Goal: Answer question/provide support

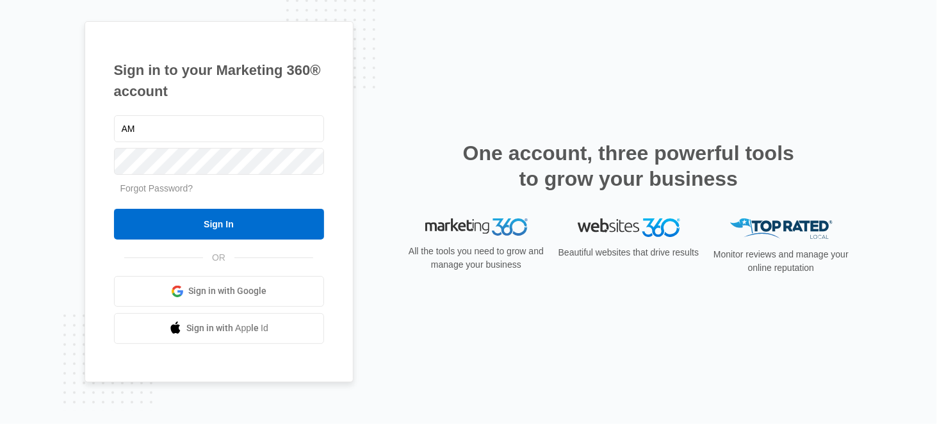
type input "A"
type input "[PERSON_NAME][EMAIL_ADDRESS][DOMAIN_NAME]"
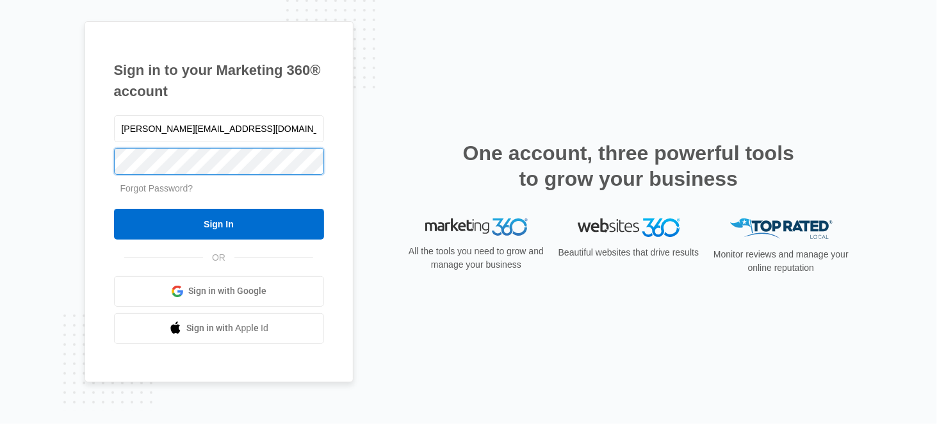
click at [114, 209] on input "Sign In" at bounding box center [219, 224] width 210 height 31
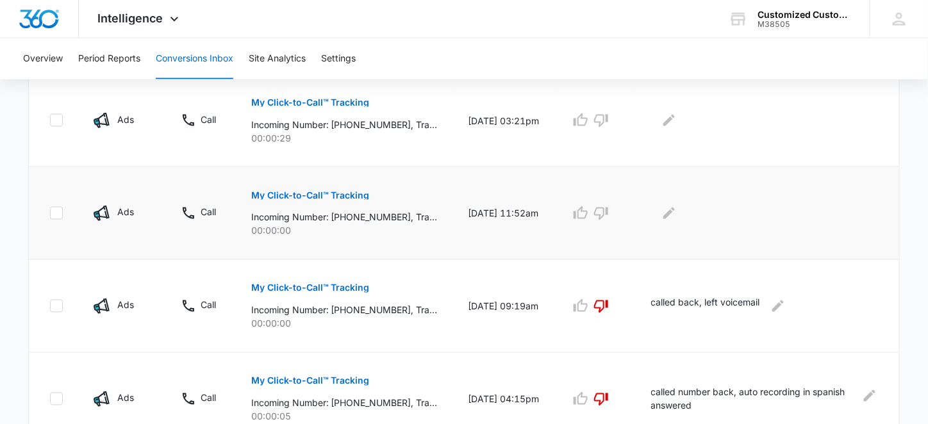
scroll to position [609, 0]
click at [322, 186] on button "My Click-to-Call™ Tracking" at bounding box center [310, 194] width 119 height 31
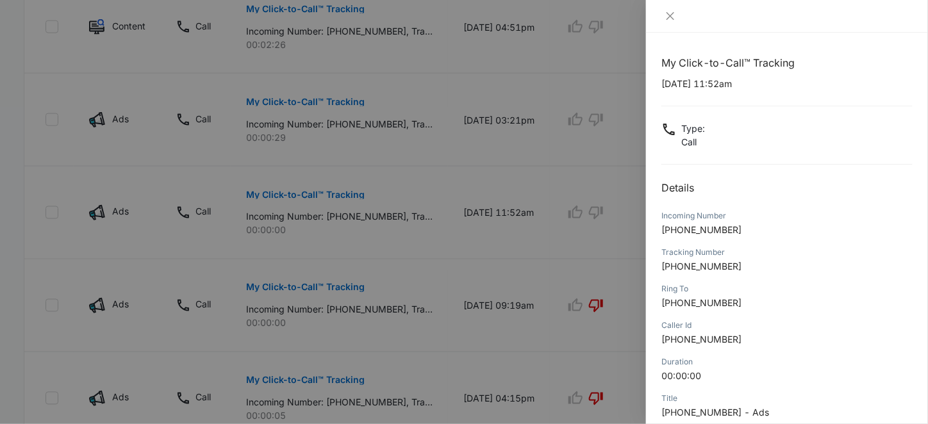
click at [454, 250] on div at bounding box center [464, 212] width 928 height 424
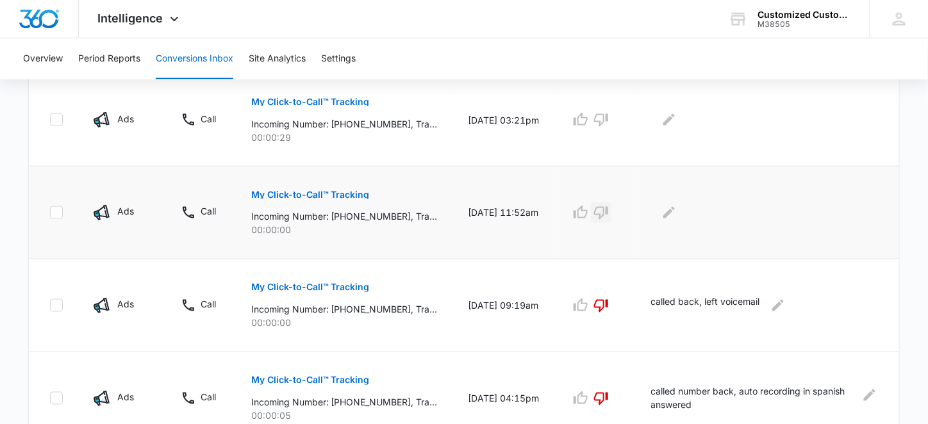
click at [608, 209] on icon "button" at bounding box center [600, 212] width 15 height 15
click at [675, 210] on icon "Edit Comments" at bounding box center [669, 213] width 12 height 12
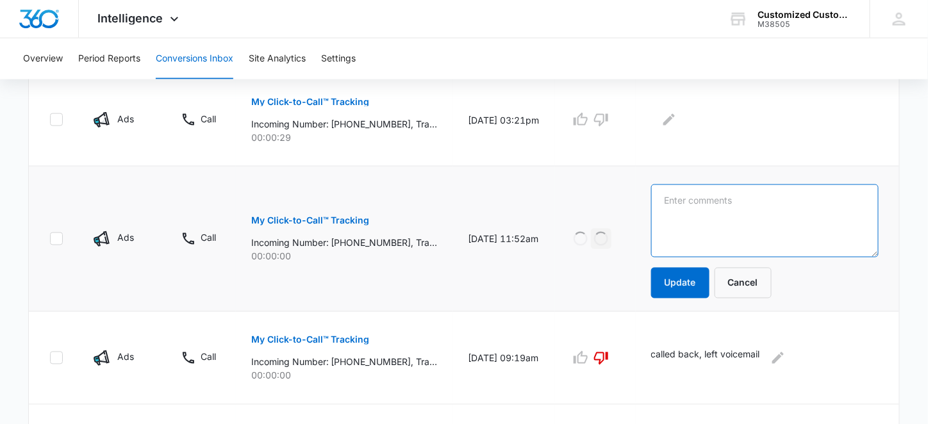
click at [678, 202] on textarea at bounding box center [764, 221] width 227 height 73
type textarea "s"
type textarea "spam"
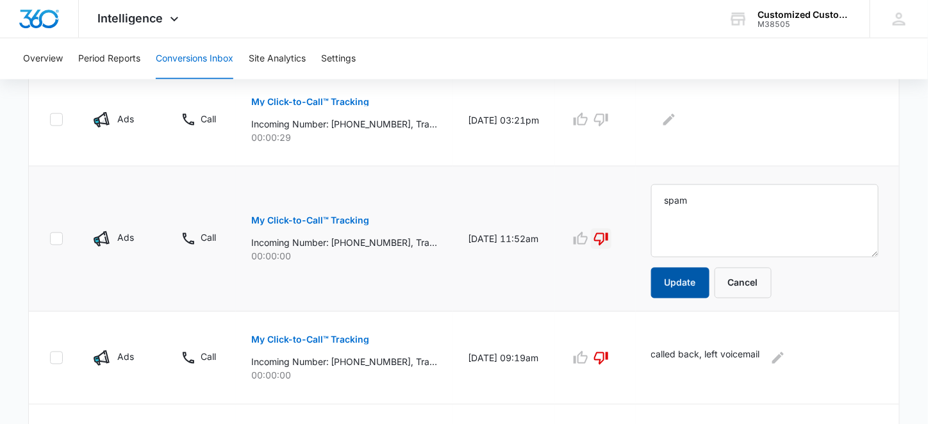
click at [680, 283] on button "Update" at bounding box center [680, 283] width 58 height 31
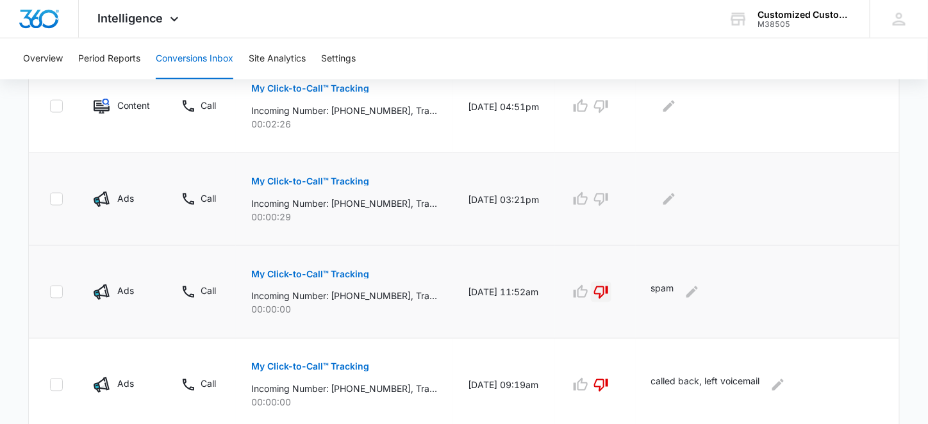
scroll to position [529, 0]
click at [311, 177] on p "My Click-to-Call™ Tracking" at bounding box center [310, 181] width 119 height 9
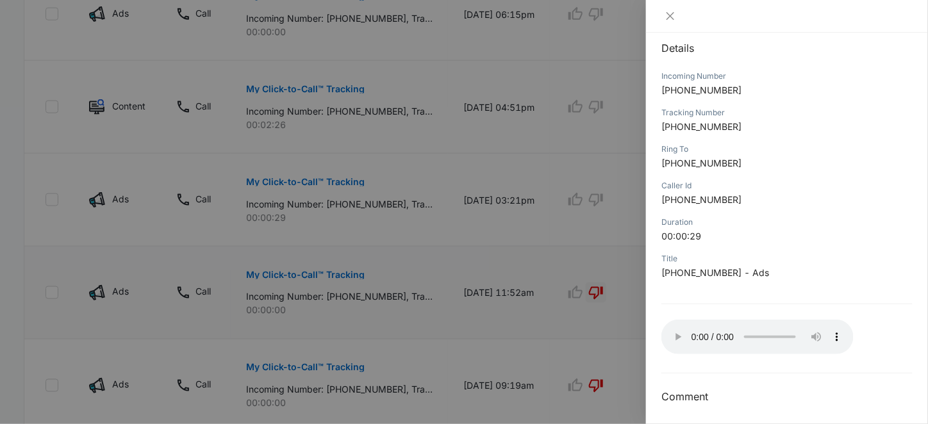
scroll to position [144, 0]
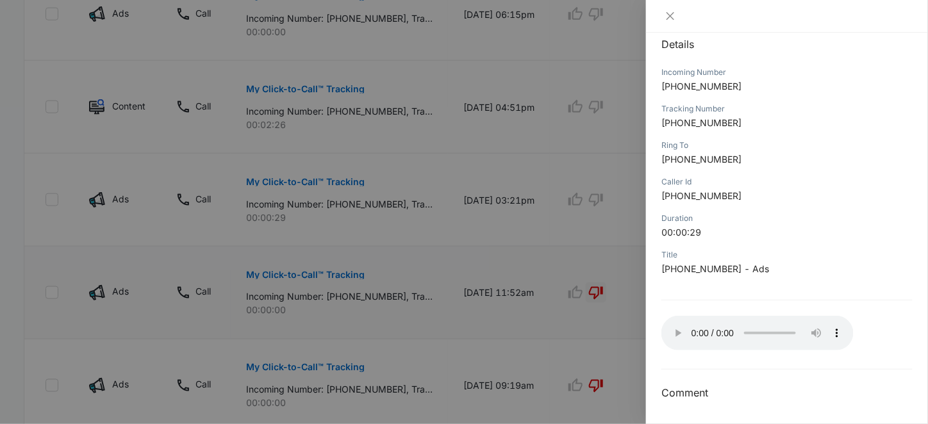
click at [575, 148] on div at bounding box center [464, 212] width 928 height 424
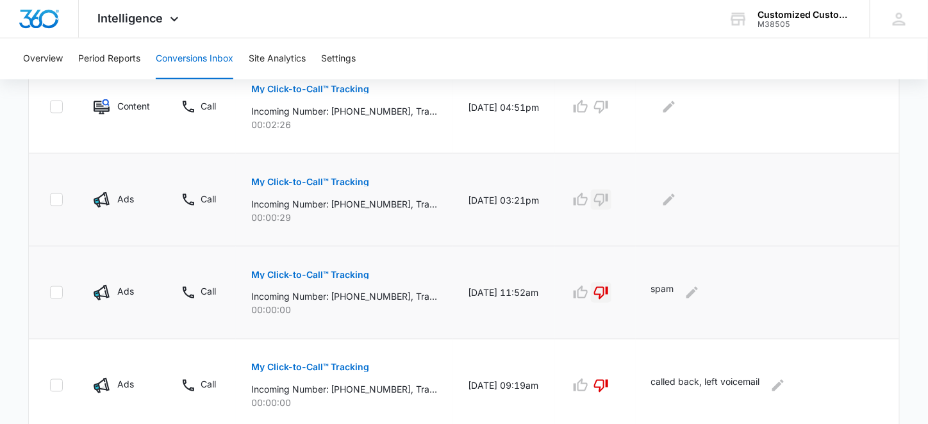
click at [607, 201] on icon "button" at bounding box center [600, 199] width 15 height 15
click at [675, 197] on icon "Edit Comments" at bounding box center [668, 199] width 15 height 15
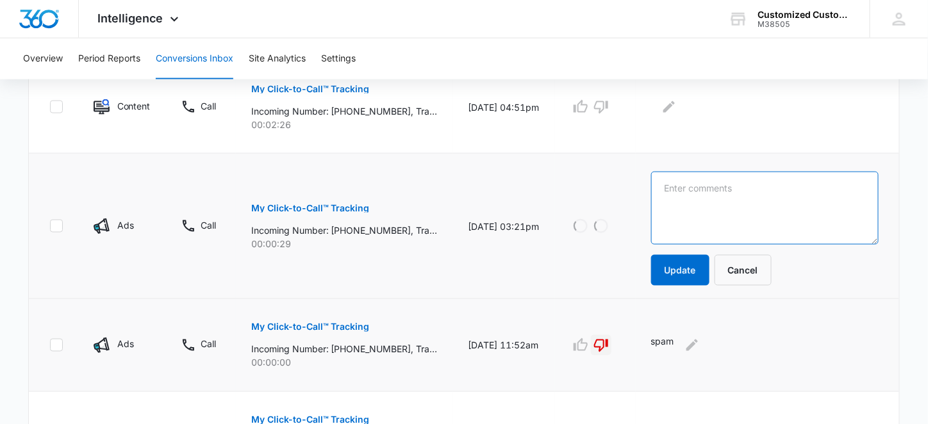
click at [680, 185] on textarea at bounding box center [764, 208] width 227 height 73
click at [692, 197] on textarea "this was for a strip and wax job in [GEOGRAPHIC_DATA]" at bounding box center [764, 208] width 227 height 73
click at [690, 202] on textarea "this was for a strip and wax job in [GEOGRAPHIC_DATA]" at bounding box center [764, 208] width 227 height 73
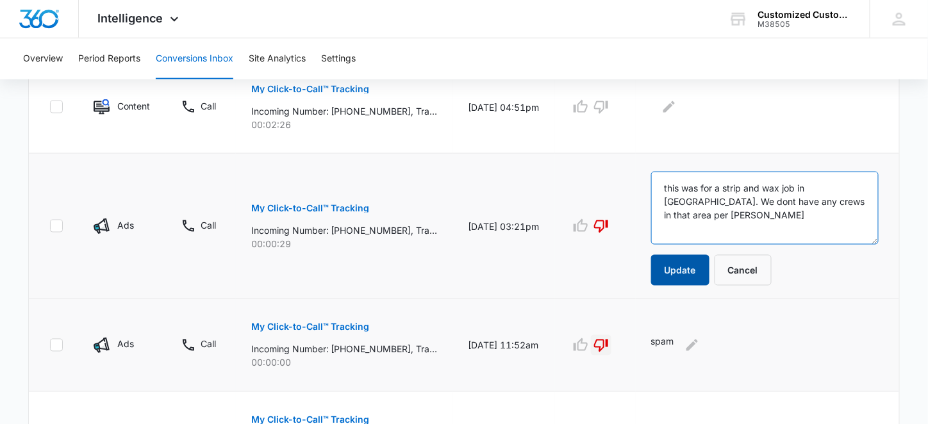
type textarea "this was for a strip and wax job in [GEOGRAPHIC_DATA]. We dont have any crews i…"
click at [677, 272] on button "Update" at bounding box center [680, 270] width 58 height 31
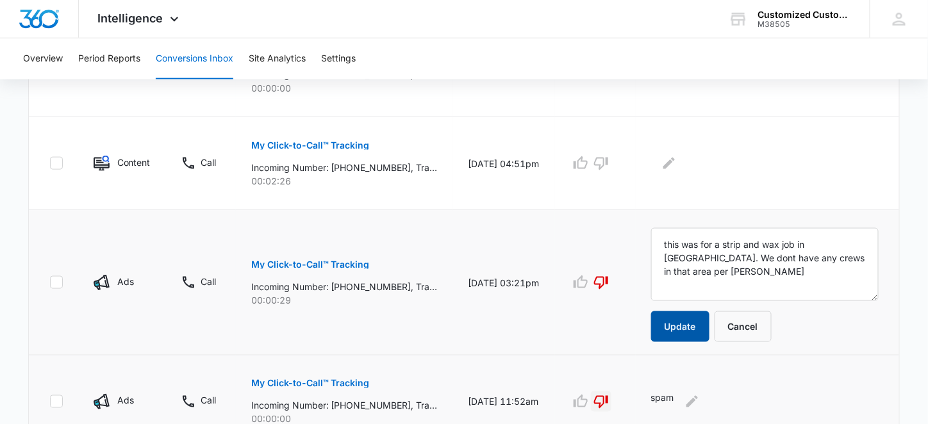
scroll to position [464, 0]
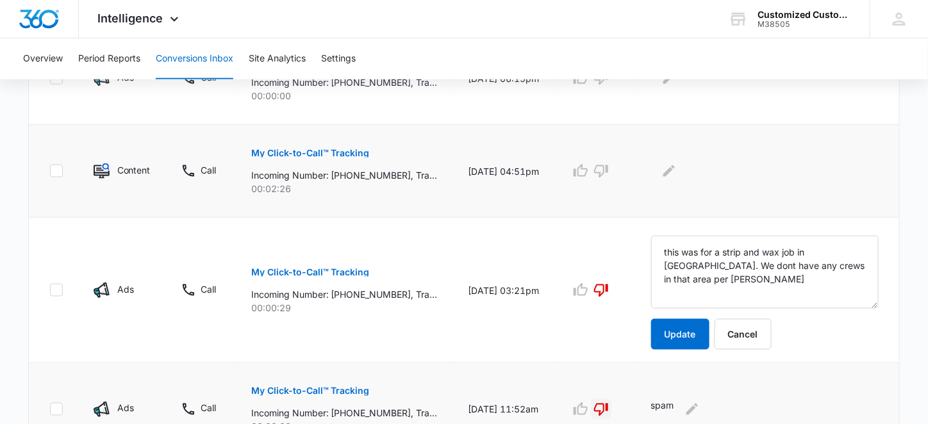
click at [348, 153] on p "My Click-to-Call™ Tracking" at bounding box center [310, 153] width 119 height 9
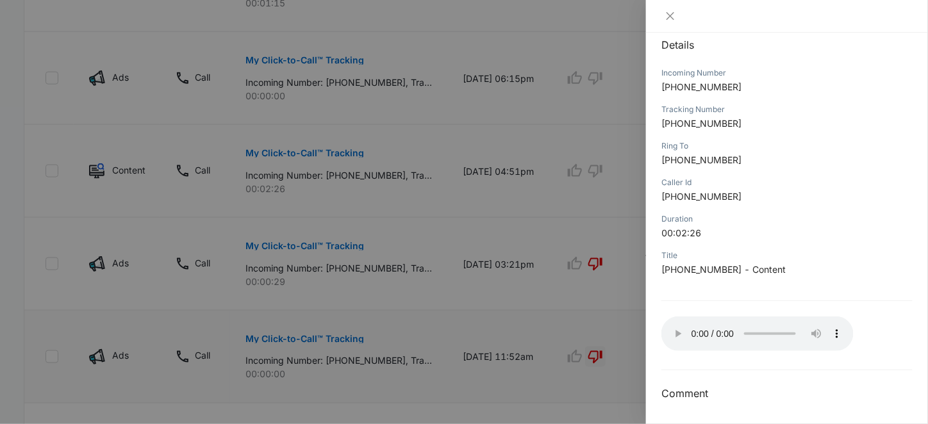
scroll to position [144, 0]
click at [673, 15] on icon "close" at bounding box center [670, 16] width 10 height 10
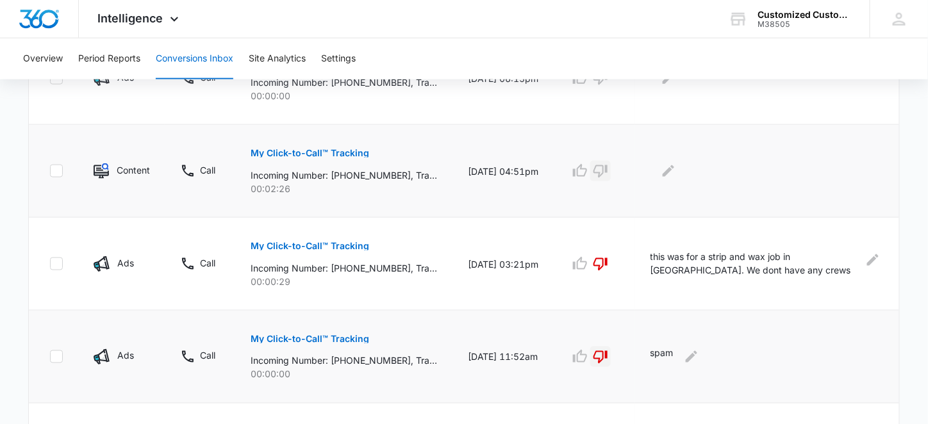
click at [604, 168] on icon "button" at bounding box center [600, 170] width 15 height 15
click at [676, 167] on icon "Edit Comments" at bounding box center [668, 170] width 15 height 15
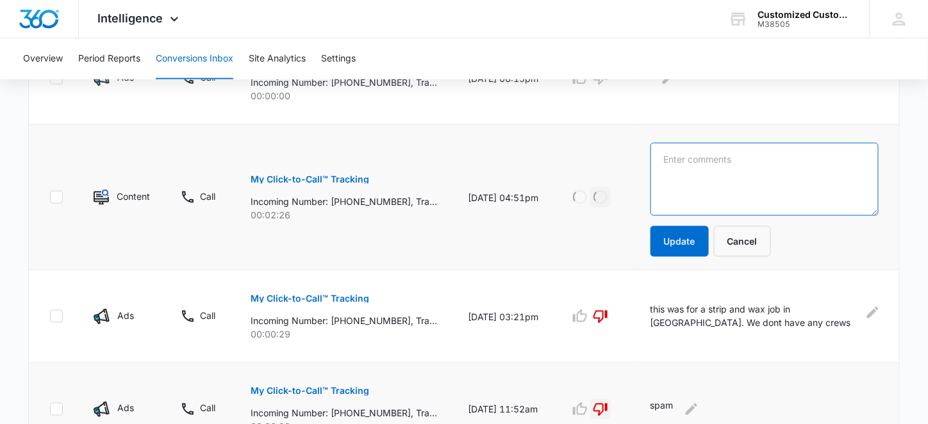
click at [680, 164] on textarea at bounding box center [764, 179] width 228 height 73
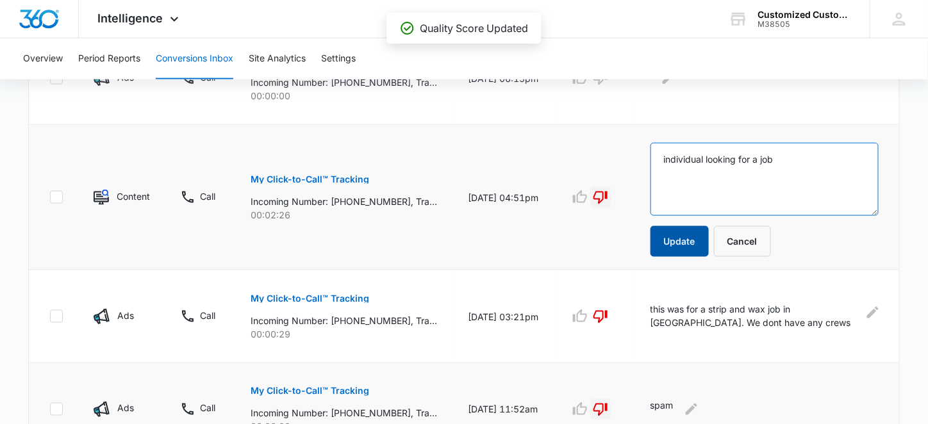
type textarea "individual looking for a job"
click at [677, 246] on button "Update" at bounding box center [679, 241] width 58 height 31
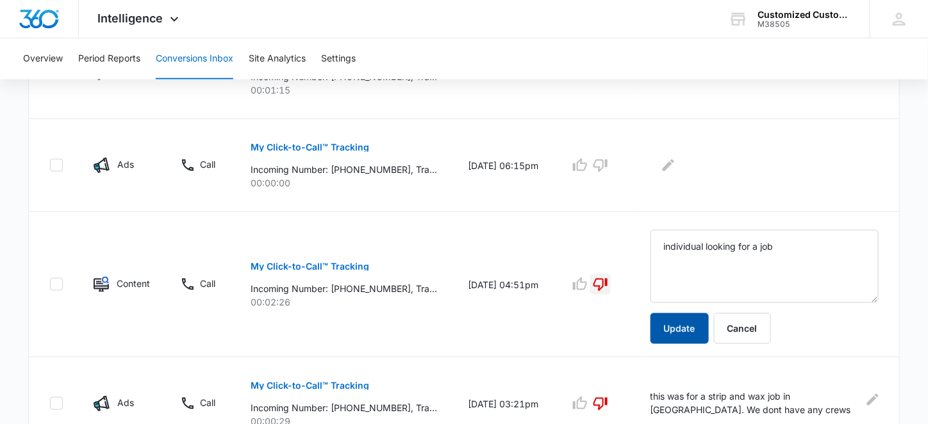
scroll to position [368, 0]
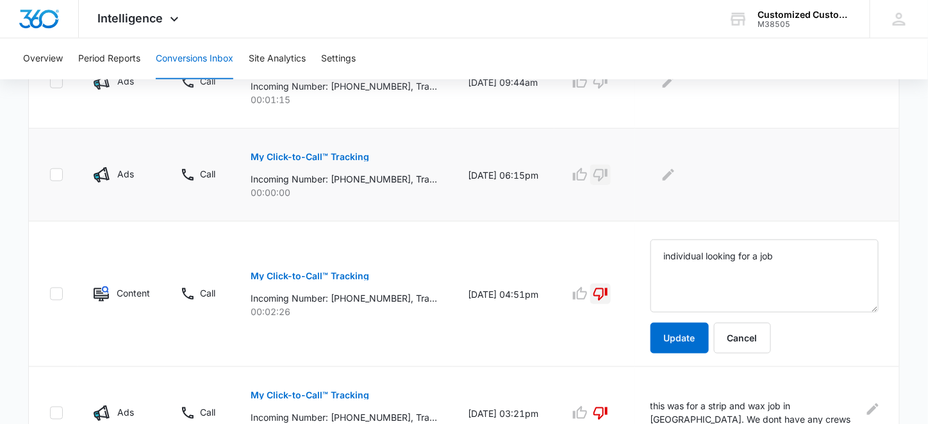
click at [606, 169] on icon "button" at bounding box center [600, 175] width 14 height 13
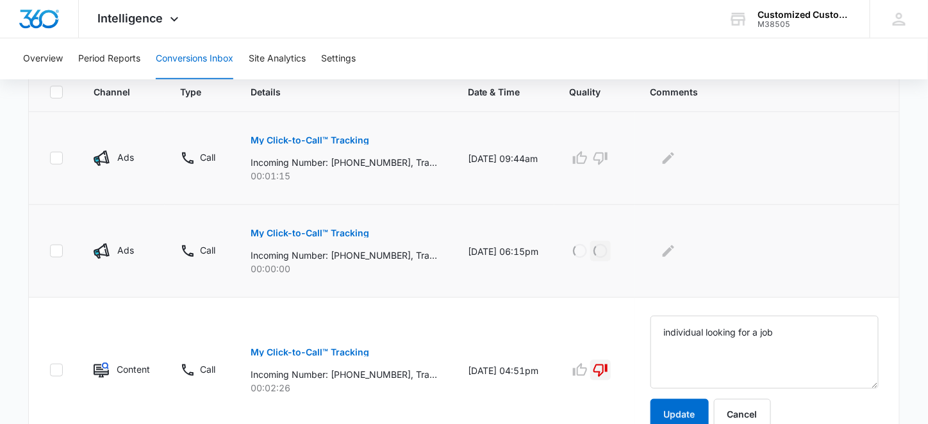
scroll to position [288, 0]
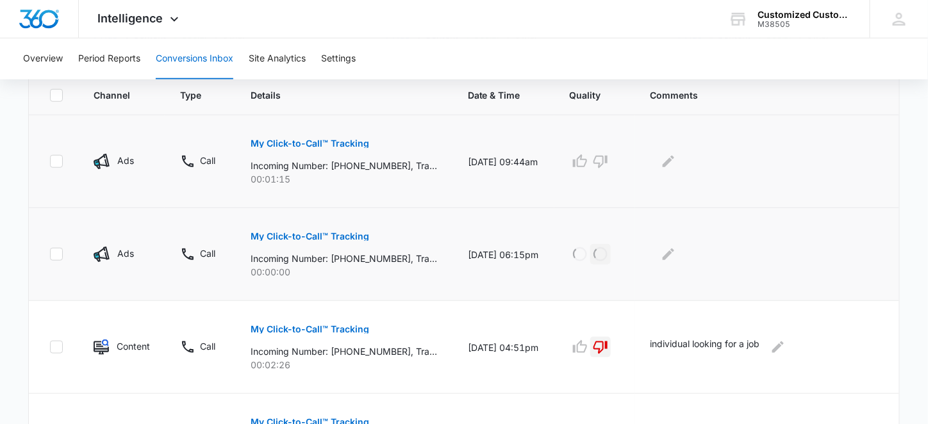
click at [327, 140] on p "My Click-to-Call™ Tracking" at bounding box center [309, 143] width 119 height 9
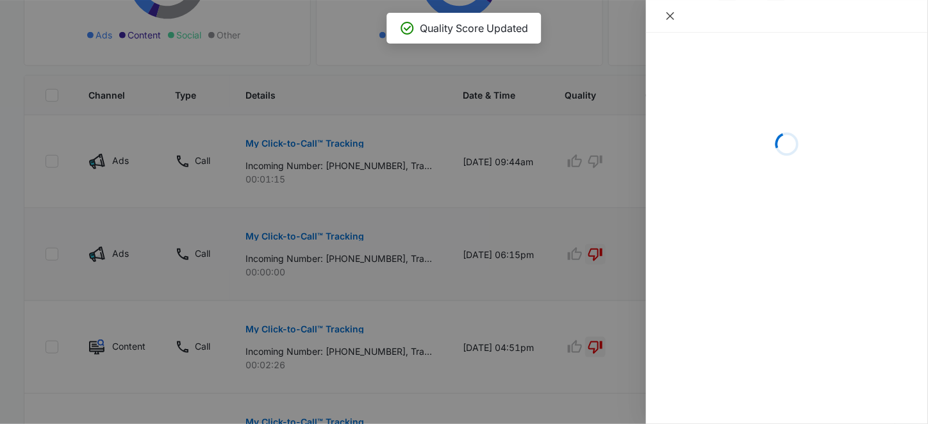
click at [670, 15] on icon "close" at bounding box center [670, 16] width 10 height 10
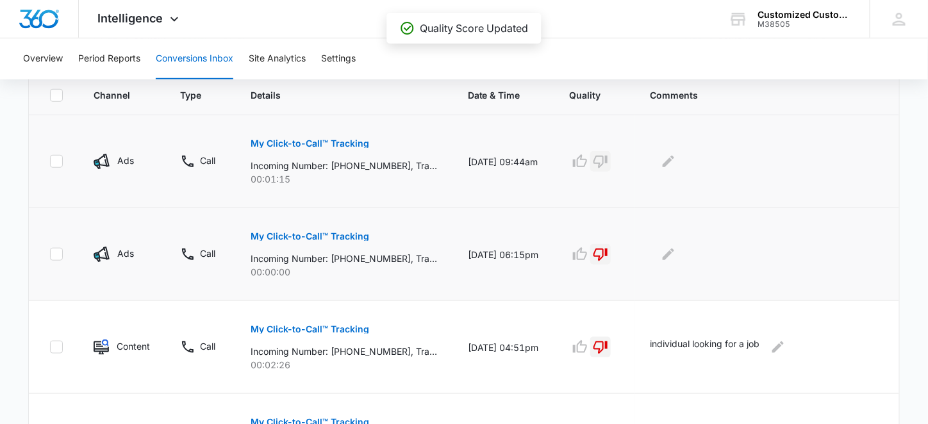
click at [606, 163] on icon "button" at bounding box center [600, 161] width 15 height 15
click at [675, 157] on icon "Edit Comments" at bounding box center [668, 161] width 15 height 15
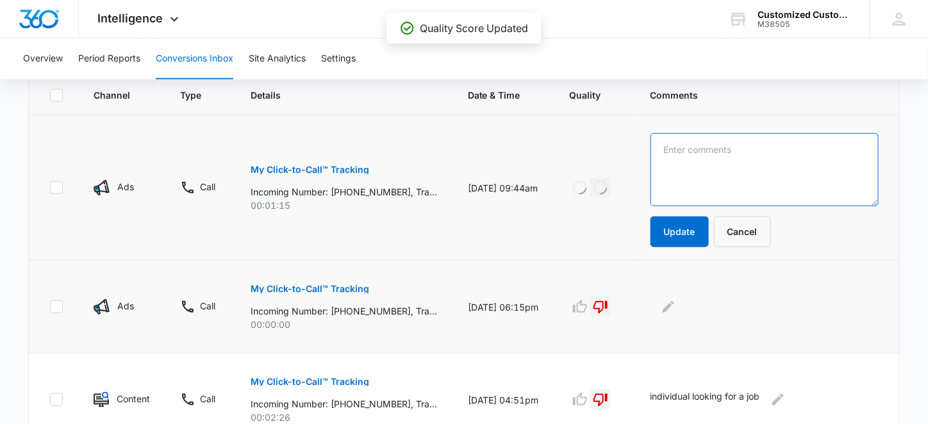
click at [675, 154] on textarea at bounding box center [764, 169] width 228 height 73
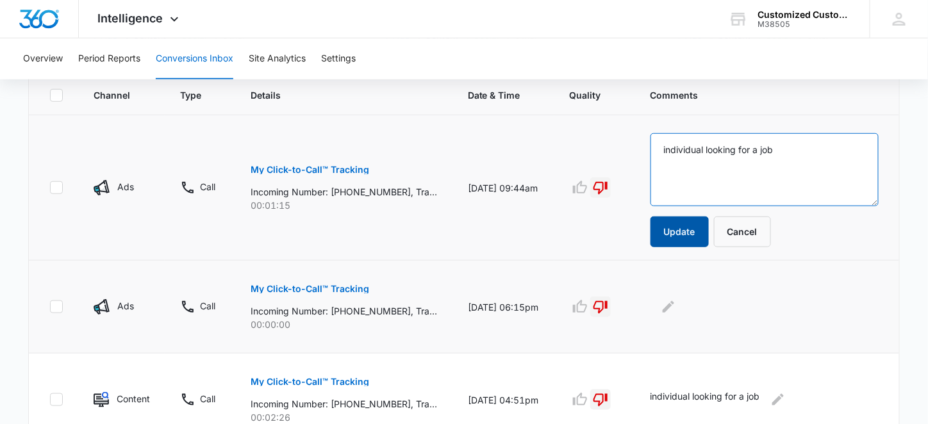
type textarea "individual looking for a job"
click at [681, 224] on button "Update" at bounding box center [679, 232] width 58 height 31
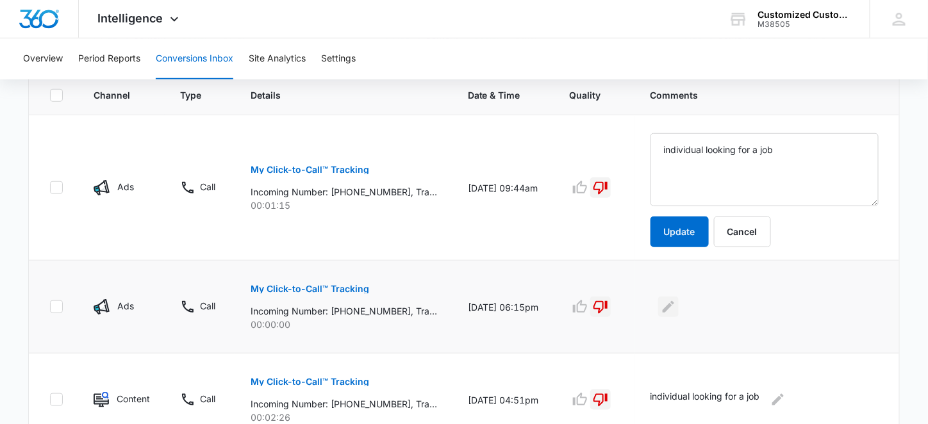
click at [676, 307] on icon "Edit Comments" at bounding box center [668, 306] width 15 height 15
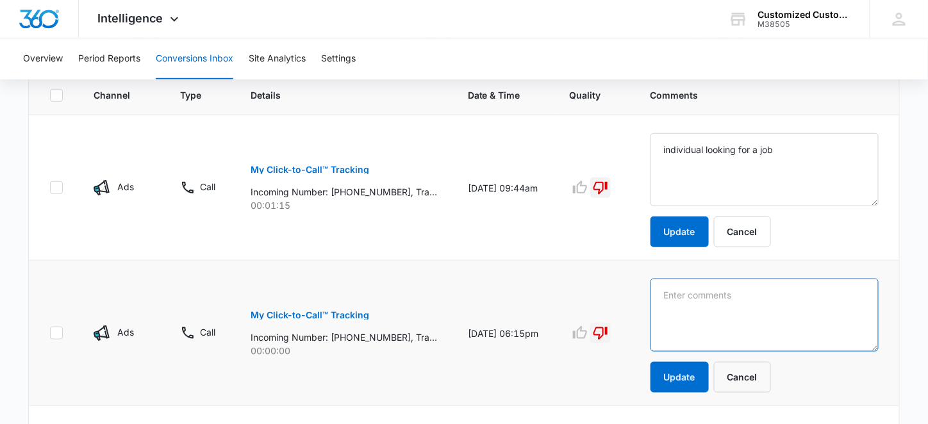
click at [678, 299] on textarea at bounding box center [764, 315] width 228 height 73
type textarea "spam"
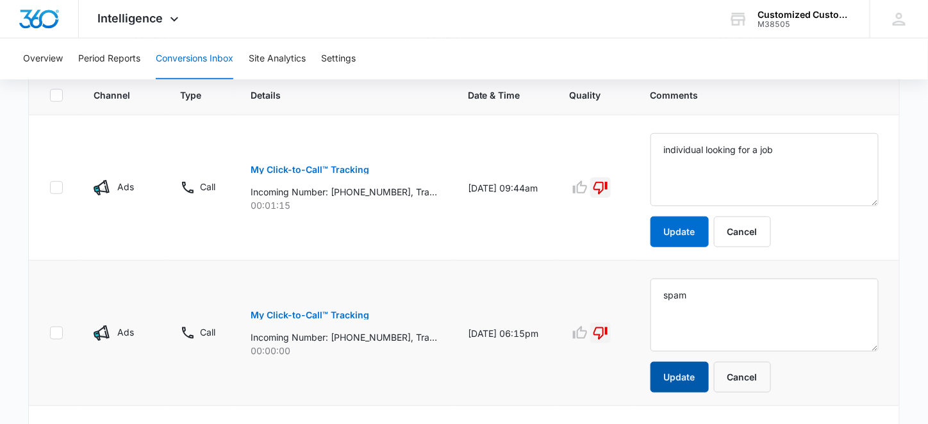
click at [673, 378] on button "Update" at bounding box center [679, 377] width 58 height 31
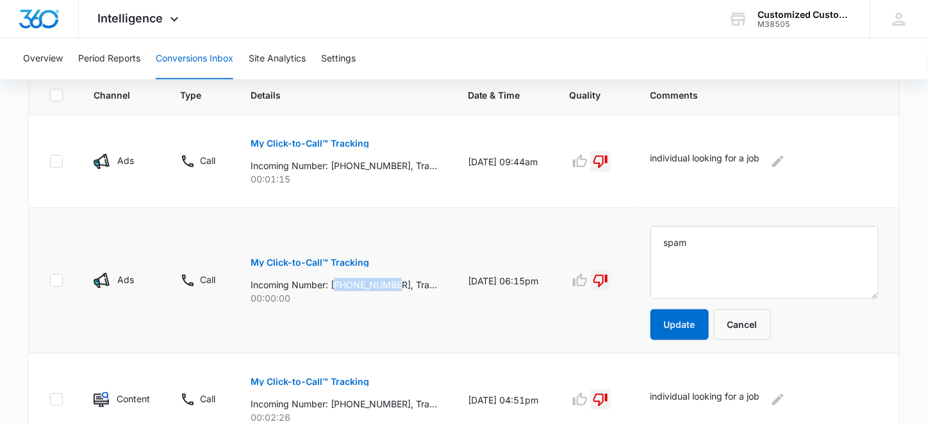
drag, startPoint x: 338, startPoint y: 282, endPoint x: 398, endPoint y: 283, distance: 60.9
click at [398, 283] on p "Incoming Number: [PHONE_NUMBER], Tracking Number: [PHONE_NUMBER], Ring To: [PHO…" at bounding box center [343, 284] width 186 height 13
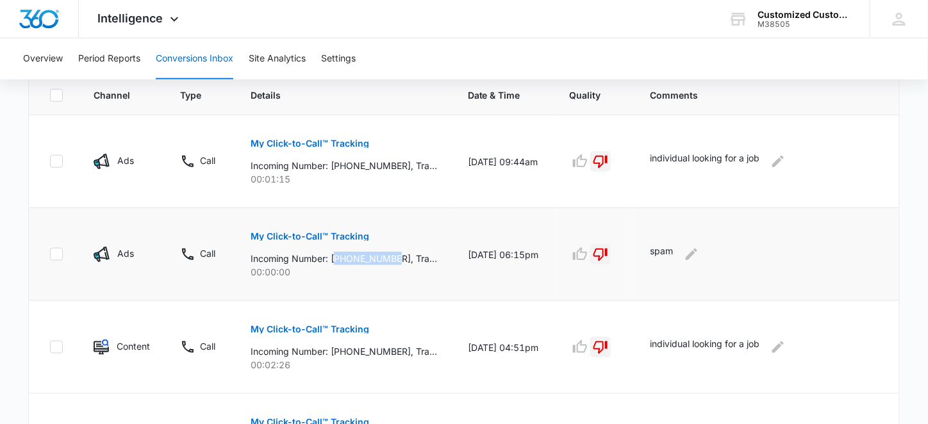
copy p "18334541202"
